Goal: Task Accomplishment & Management: Manage account settings

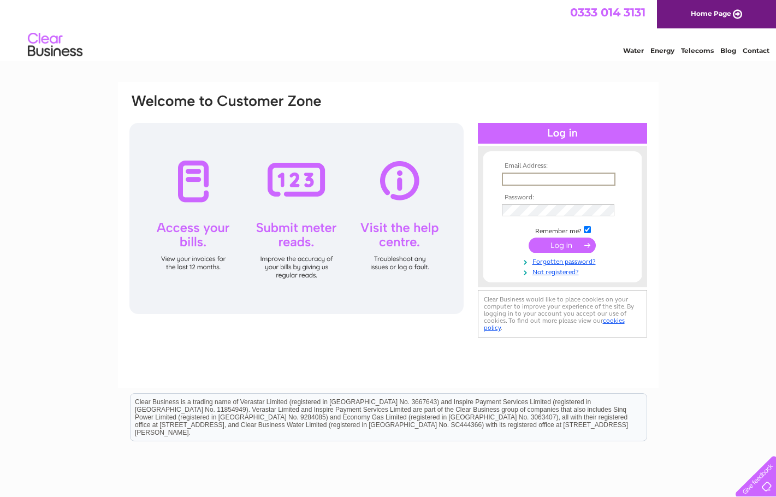
click at [547, 176] on input "text" at bounding box center [559, 179] width 114 height 13
type input "accounts@bordersigns.net"
click at [578, 248] on input "submit" at bounding box center [562, 244] width 67 height 15
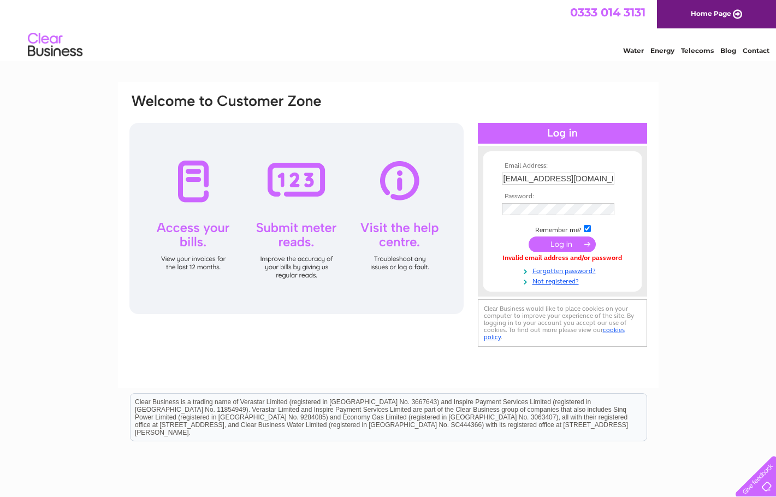
click at [604, 178] on input "accounts@bordersigns.net" at bounding box center [558, 179] width 113 height 12
type input "a"
click at [535, 183] on input "text" at bounding box center [559, 179] width 114 height 13
type input "accounts@bordersigns.net"
click at [563, 248] on input "submit" at bounding box center [562, 244] width 67 height 15
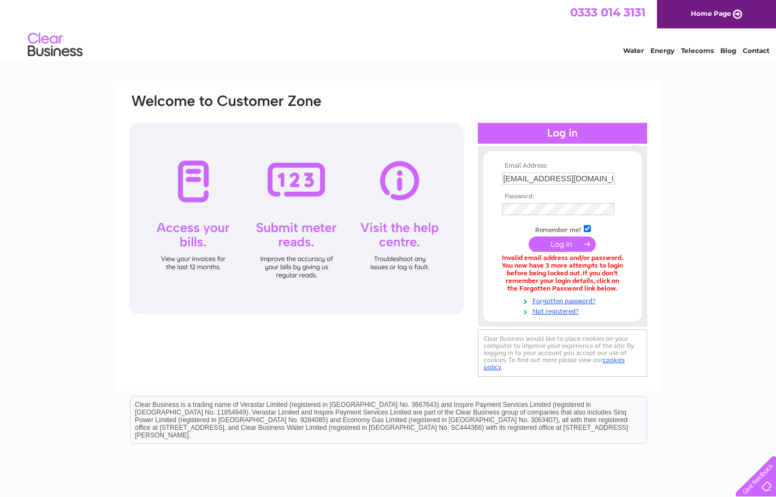
click at [586, 242] on input "submit" at bounding box center [562, 244] width 67 height 15
click at [572, 240] on input "submit" at bounding box center [562, 244] width 67 height 15
click at [588, 246] on input "submit" at bounding box center [562, 244] width 67 height 15
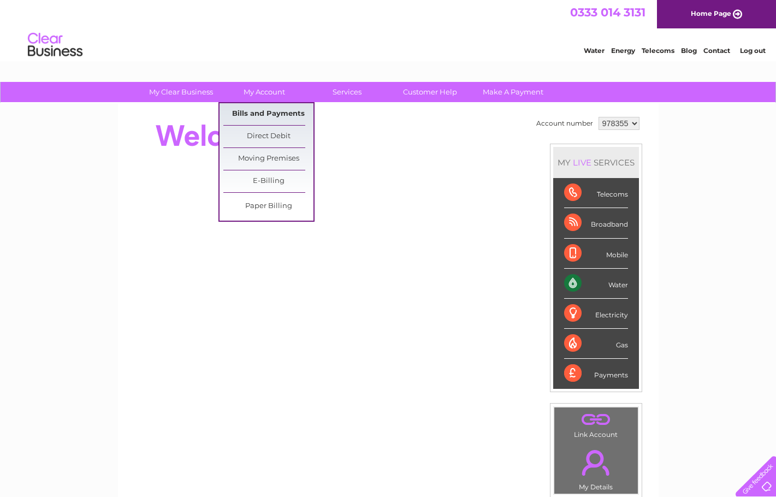
click at [268, 117] on link "Bills and Payments" at bounding box center [268, 114] width 90 height 22
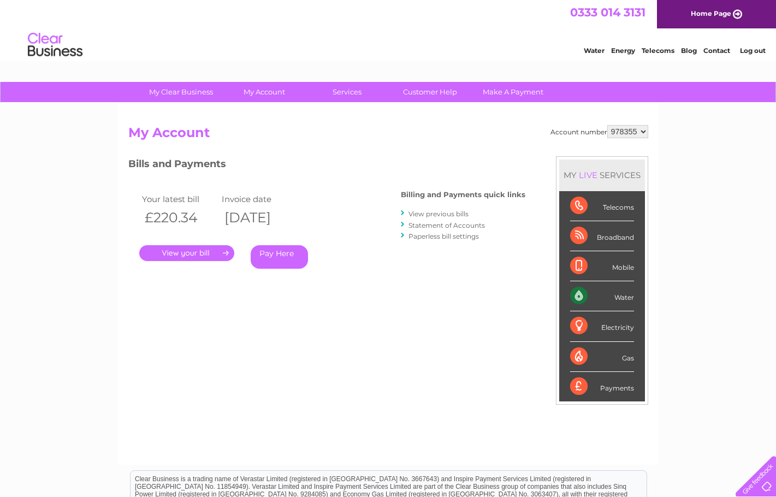
click at [210, 248] on link "." at bounding box center [186, 253] width 95 height 16
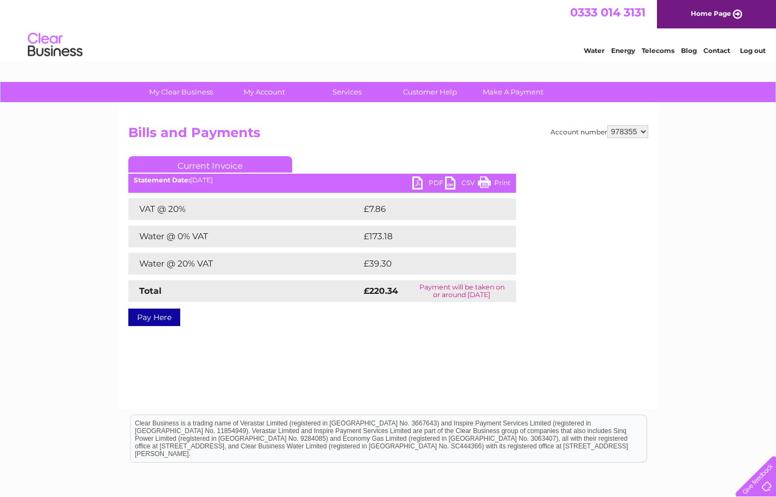
click at [420, 181] on link "PDF" at bounding box center [429, 184] width 33 height 16
click at [756, 51] on link "Log out" at bounding box center [753, 50] width 26 height 8
